Goal: Task Accomplishment & Management: Manage account settings

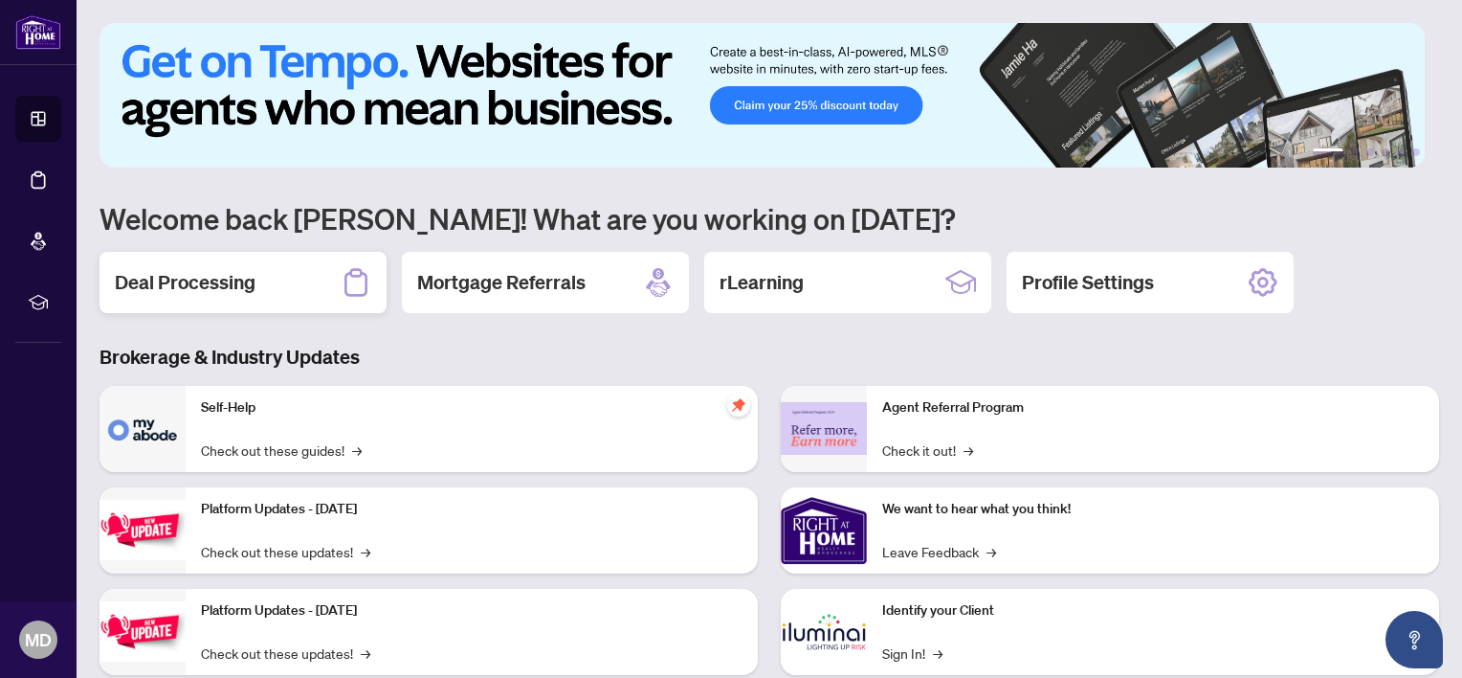
click at [205, 279] on h2 "Deal Processing" at bounding box center [185, 282] width 141 height 27
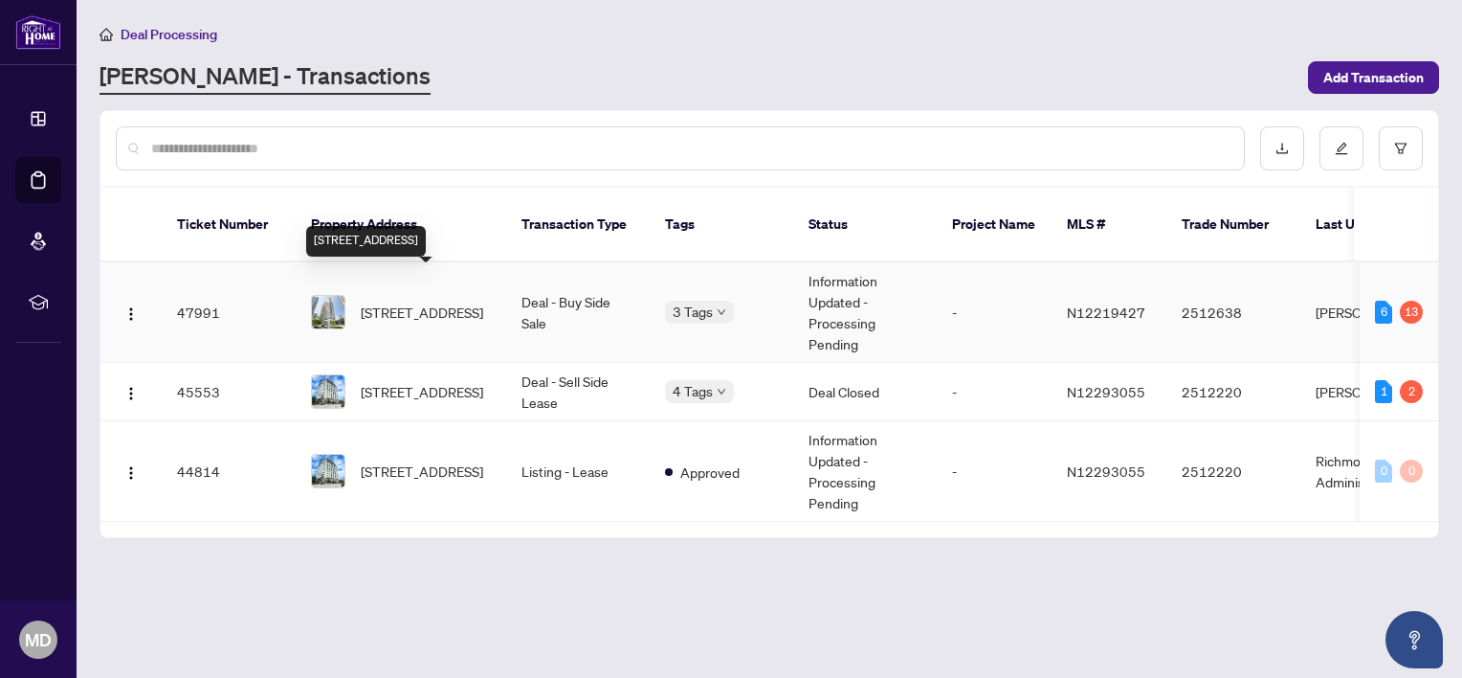
click at [411, 301] on span "[STREET_ADDRESS]" at bounding box center [422, 311] width 122 height 21
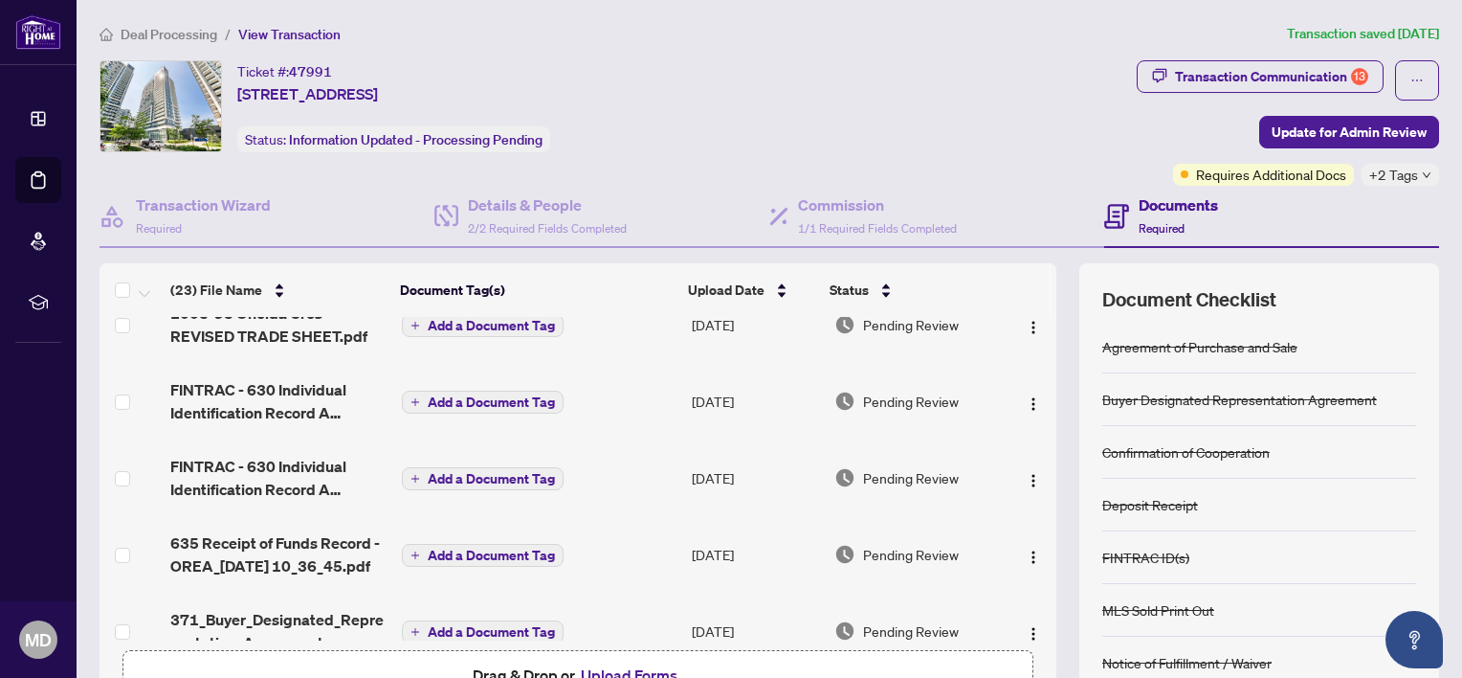
scroll to position [22, 0]
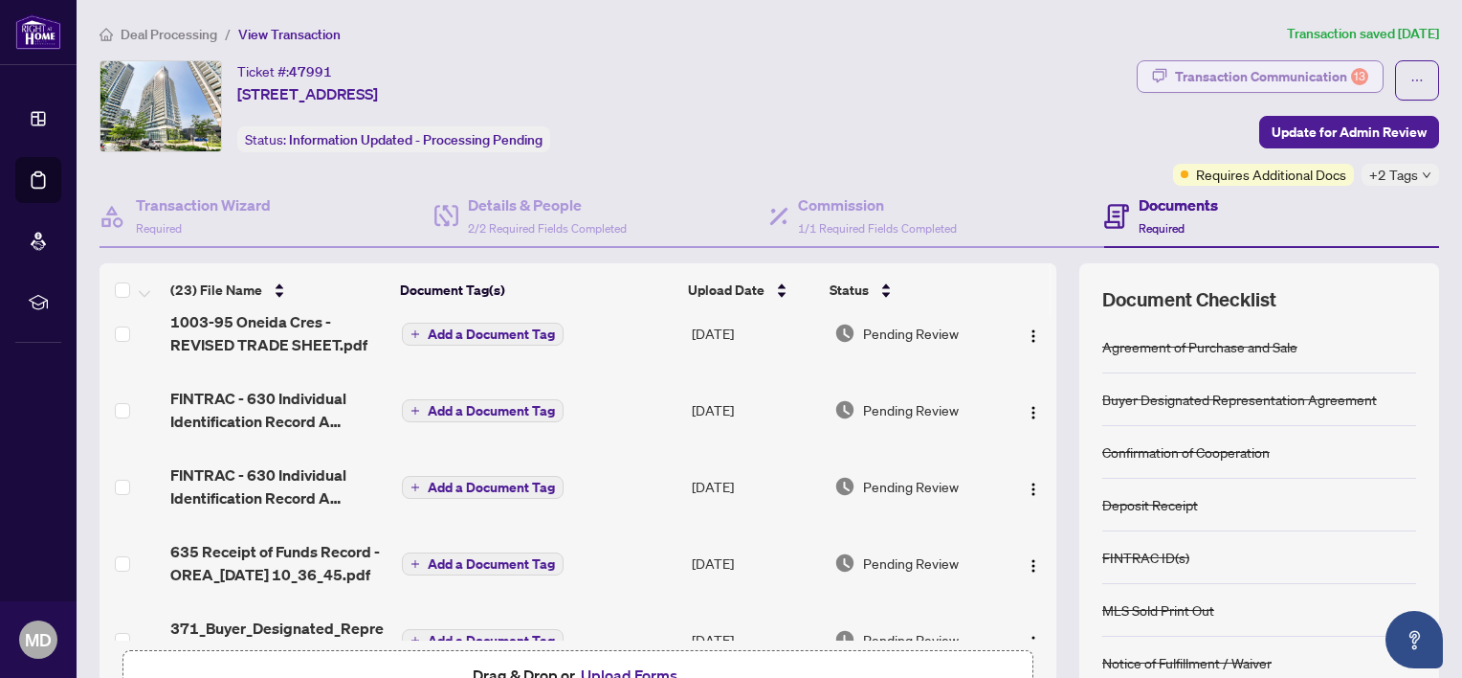
click at [1275, 76] on div "Transaction Communication 13" at bounding box center [1271, 76] width 193 height 31
